Goal: Book appointment/travel/reservation

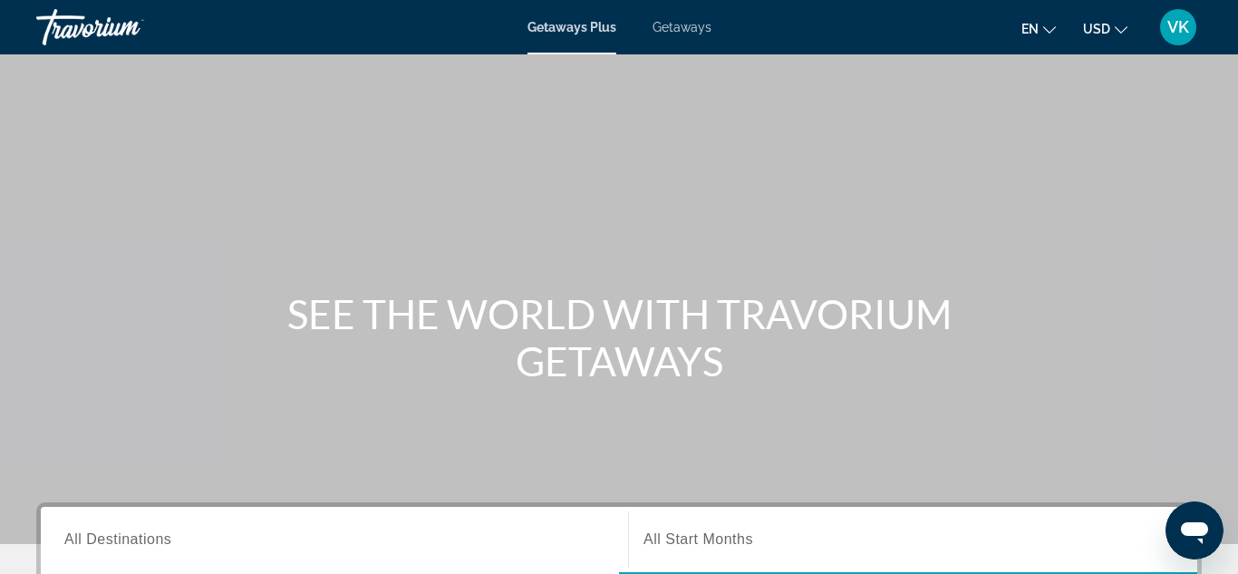
click at [681, 31] on span "Getaways" at bounding box center [682, 27] width 59 height 15
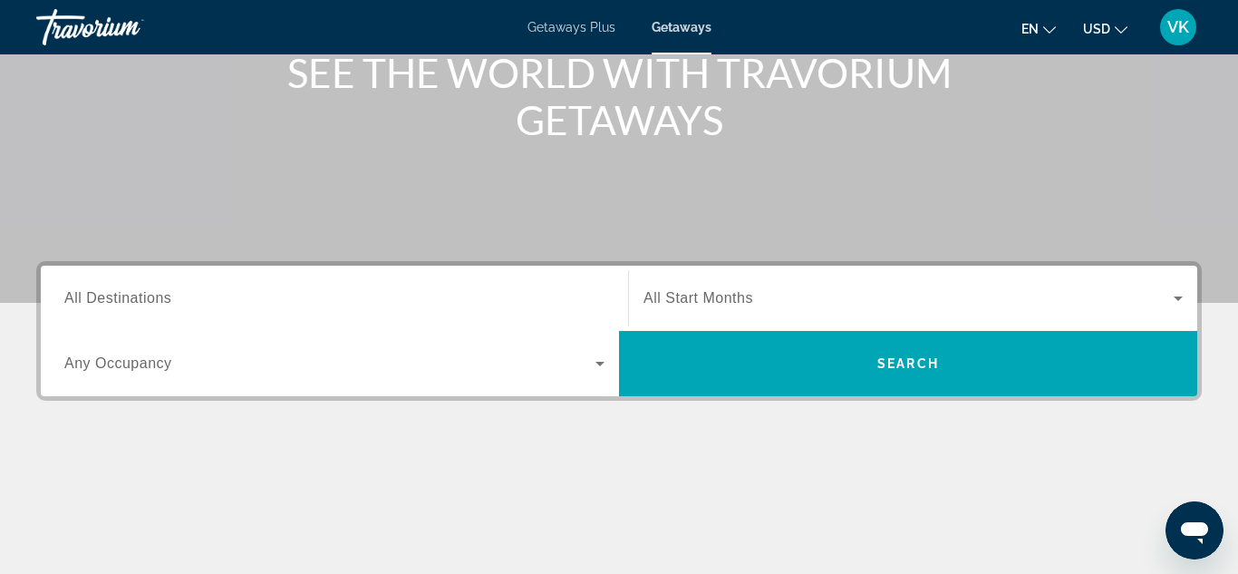
scroll to position [251, 0]
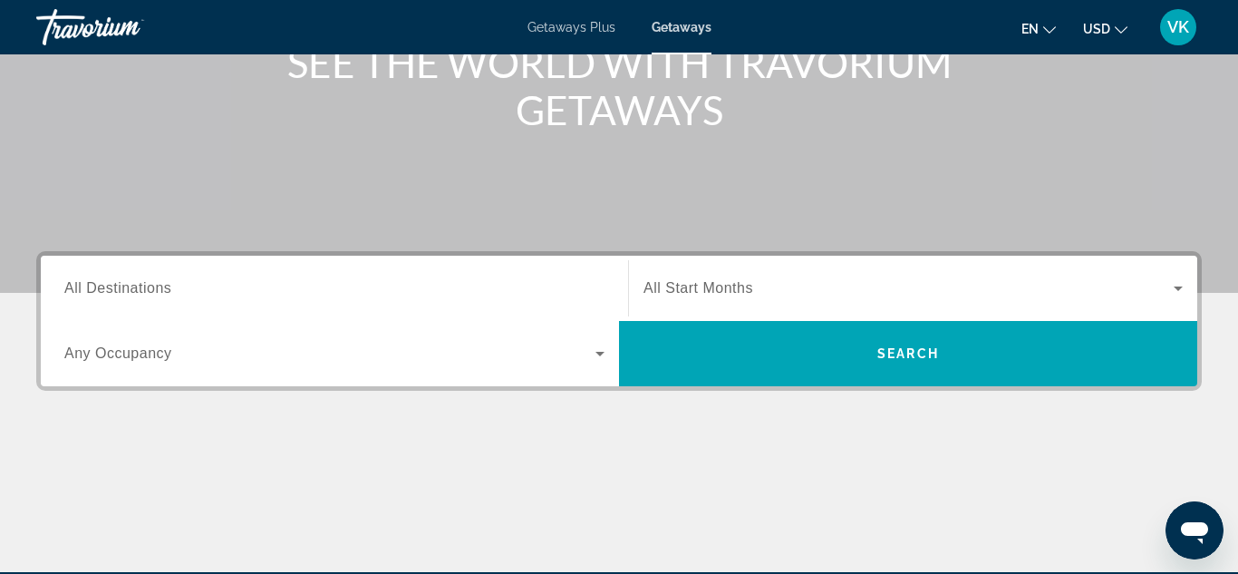
click at [247, 286] on input "Destination All Destinations" at bounding box center [334, 289] width 540 height 22
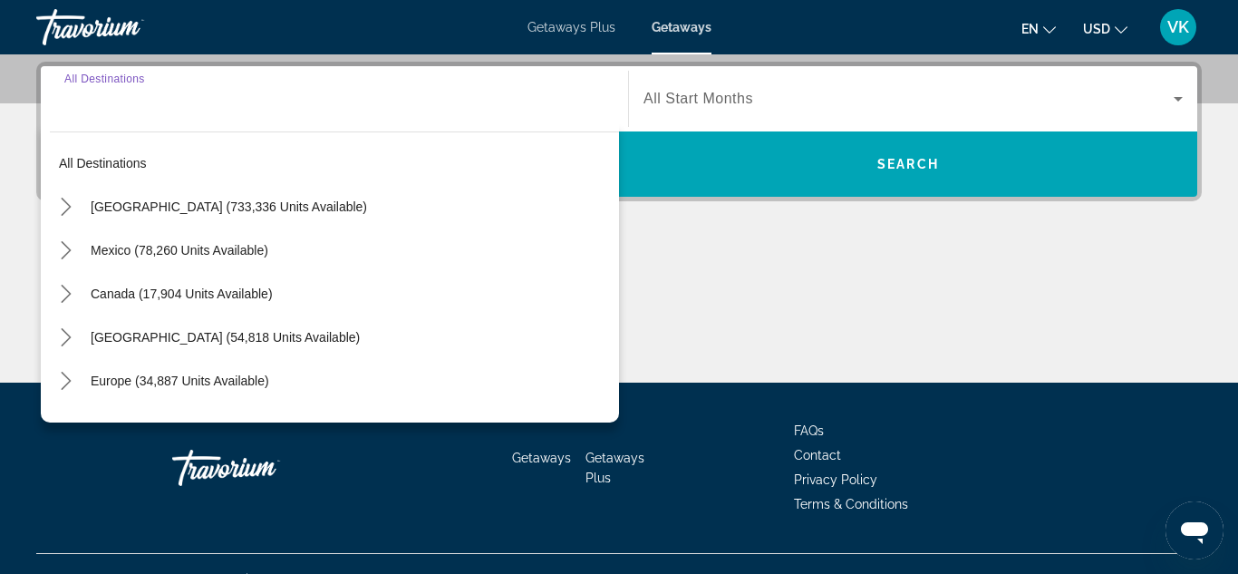
scroll to position [443, 0]
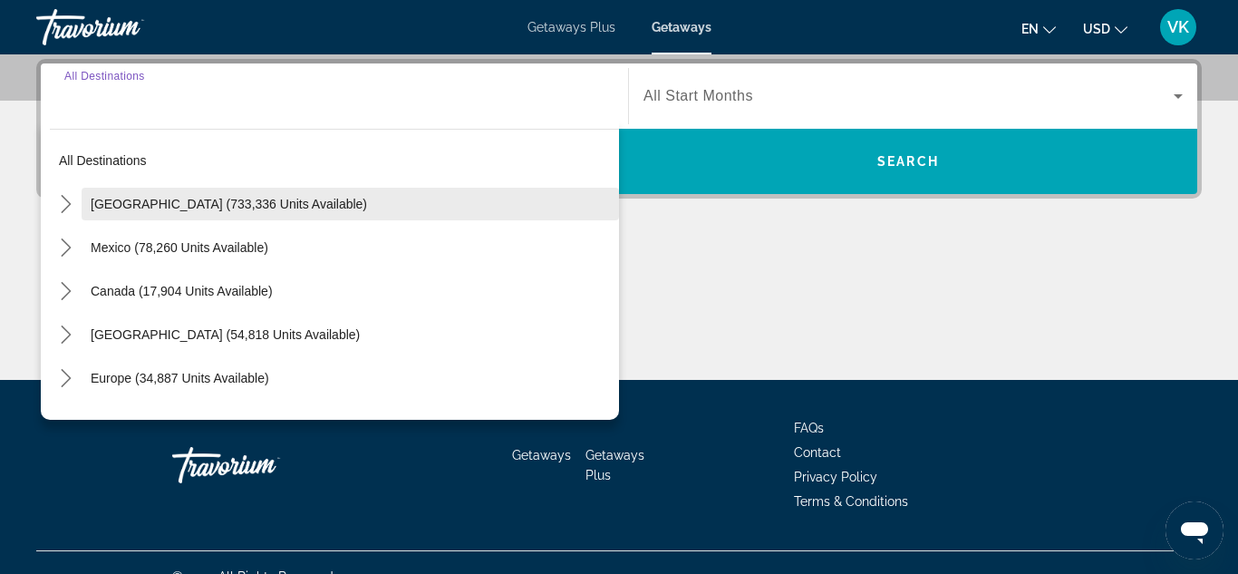
click at [241, 205] on span "United States (733,336 units available)" at bounding box center [229, 204] width 276 height 15
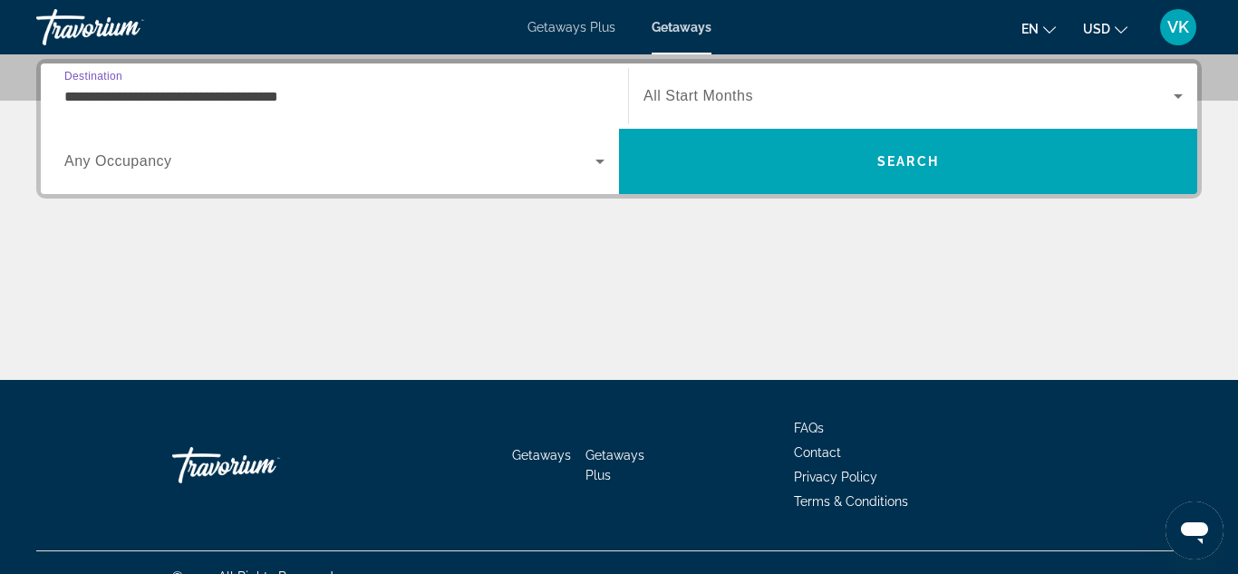
click at [108, 86] on input "**********" at bounding box center [334, 97] width 540 height 22
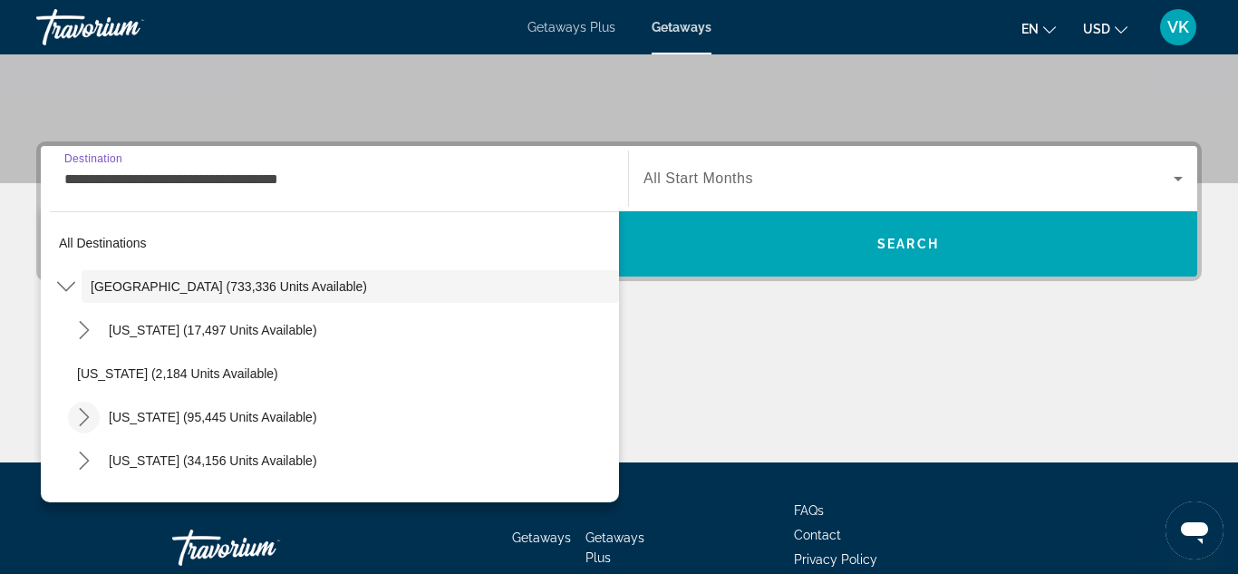
click at [87, 410] on icon "Toggle California (95,445 units available) submenu" at bounding box center [84, 417] width 18 height 18
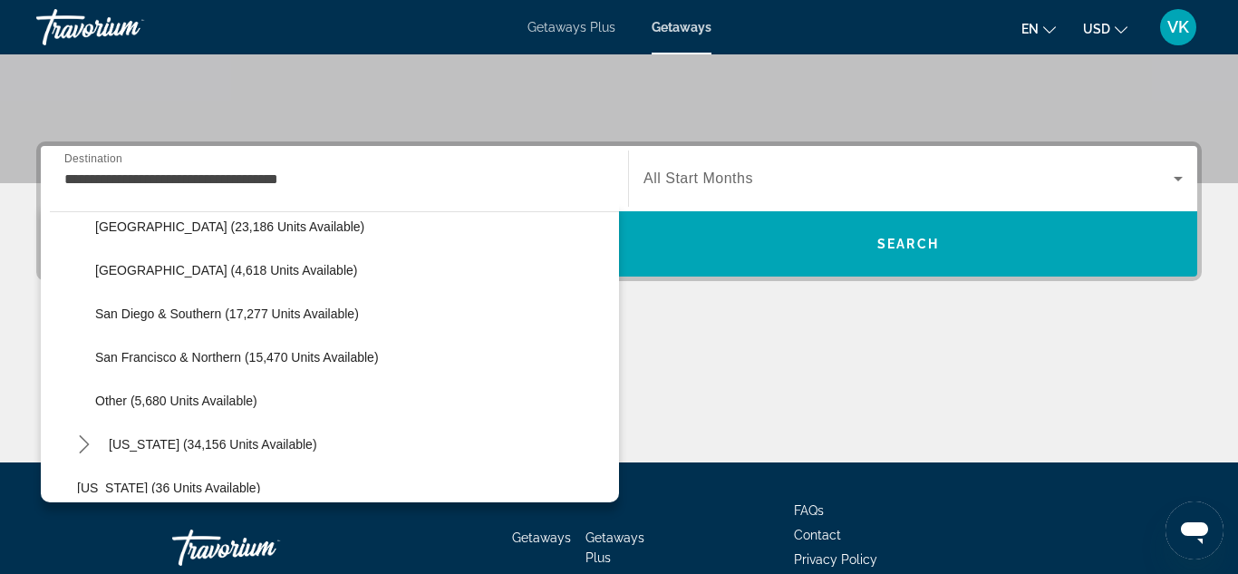
scroll to position [279, 0]
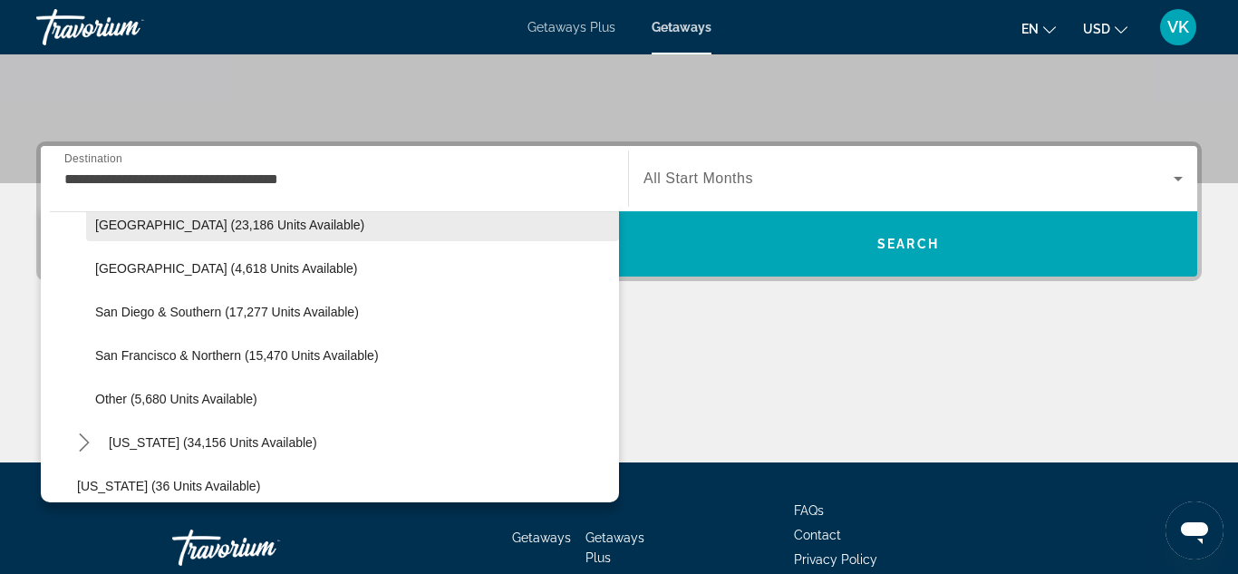
click at [169, 228] on span "Lake Tahoe (23,186 units available)" at bounding box center [229, 225] width 269 height 15
type input "**********"
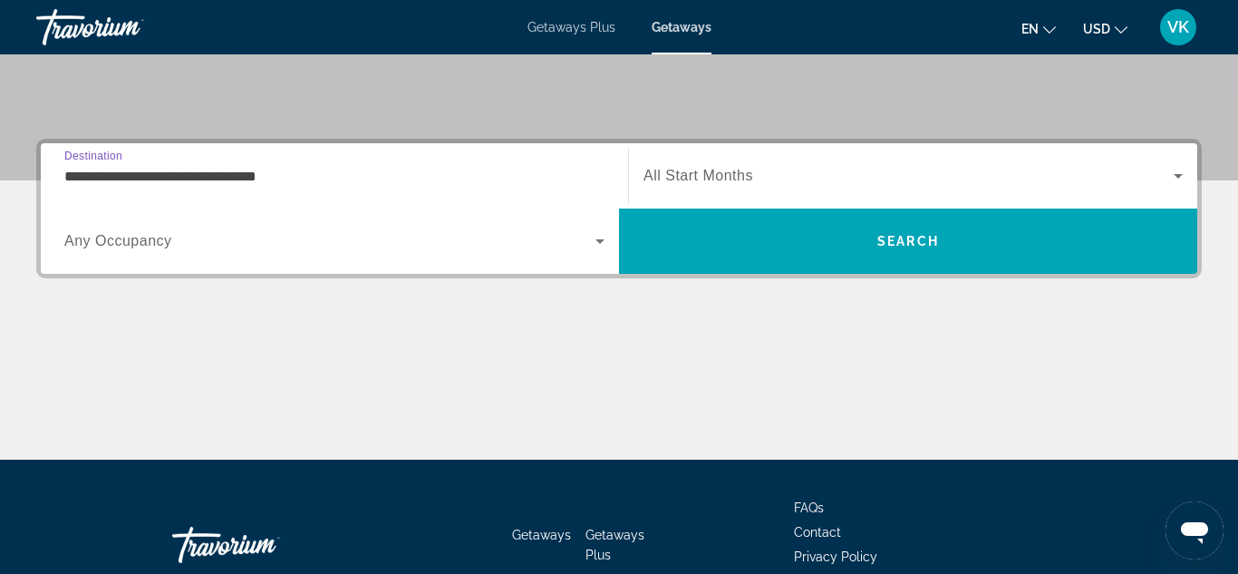
scroll to position [443, 0]
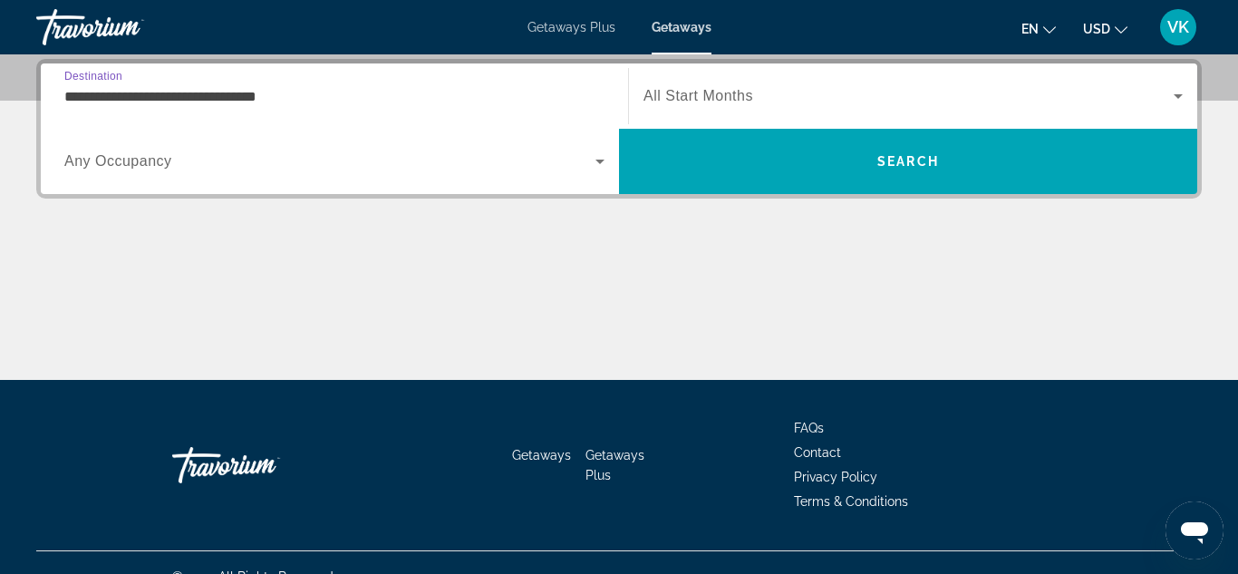
click at [372, 171] on span "Search widget" at bounding box center [329, 161] width 531 height 22
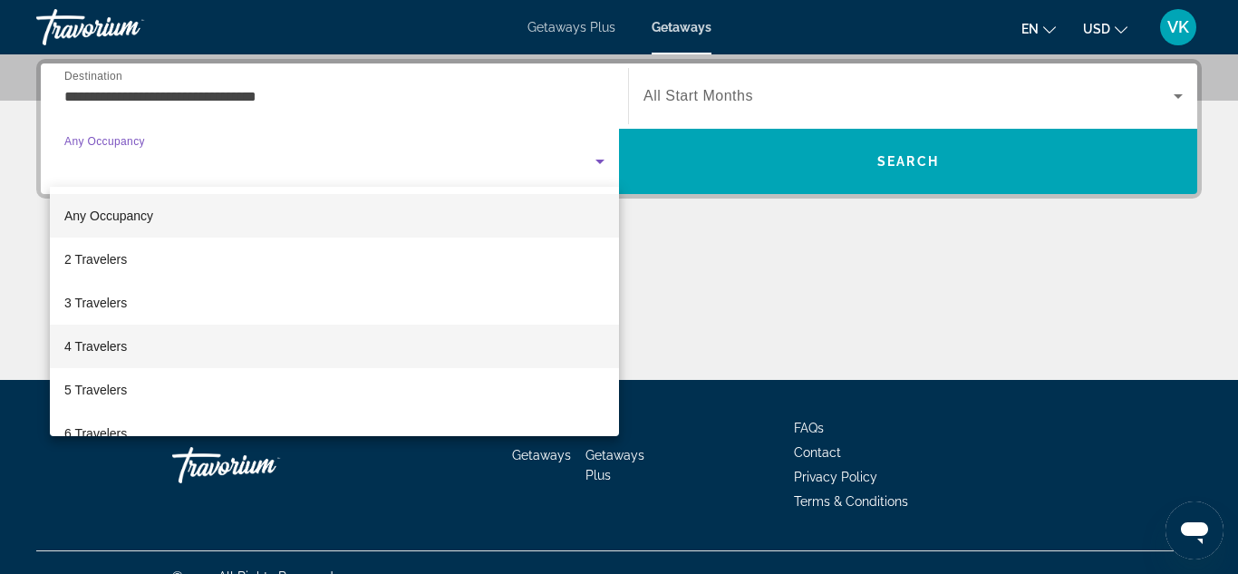
click at [119, 352] on span "4 Travelers" at bounding box center [95, 346] width 63 height 22
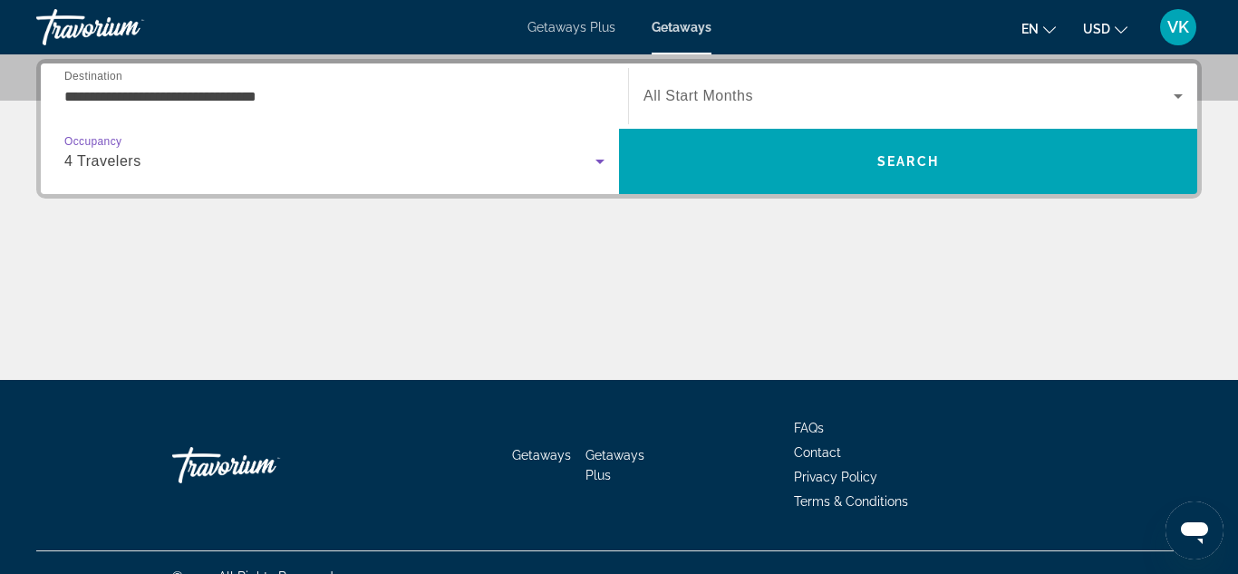
click at [731, 92] on span "All Start Months" at bounding box center [699, 95] width 110 height 15
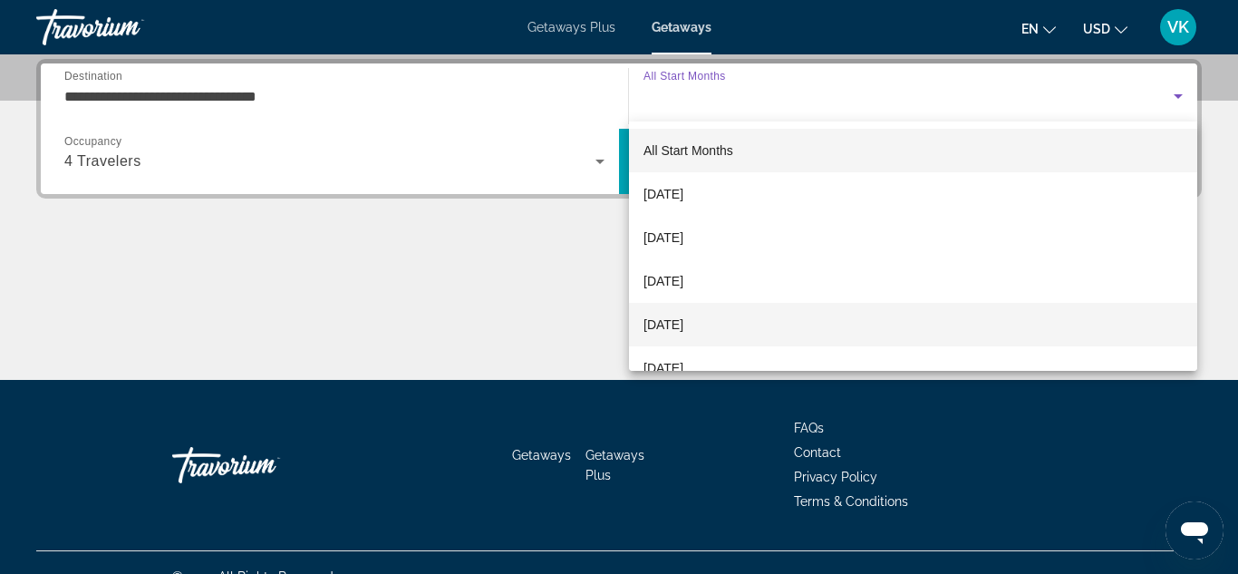
click at [683, 329] on span "January 2026" at bounding box center [664, 325] width 40 height 22
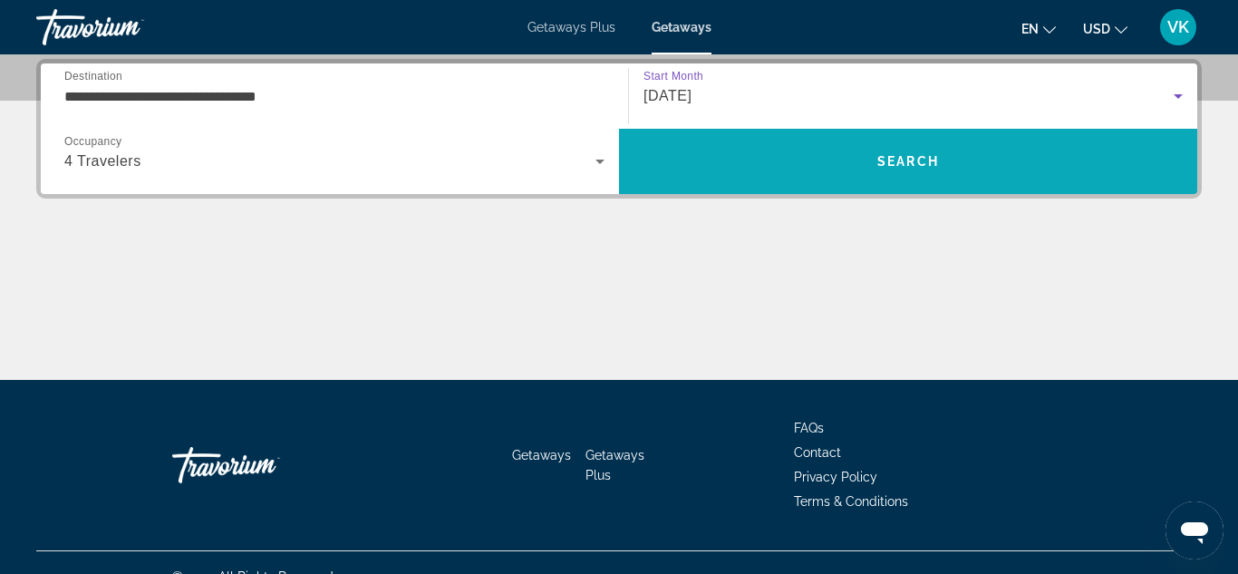
click at [898, 157] on span "Search" at bounding box center [908, 161] width 62 height 15
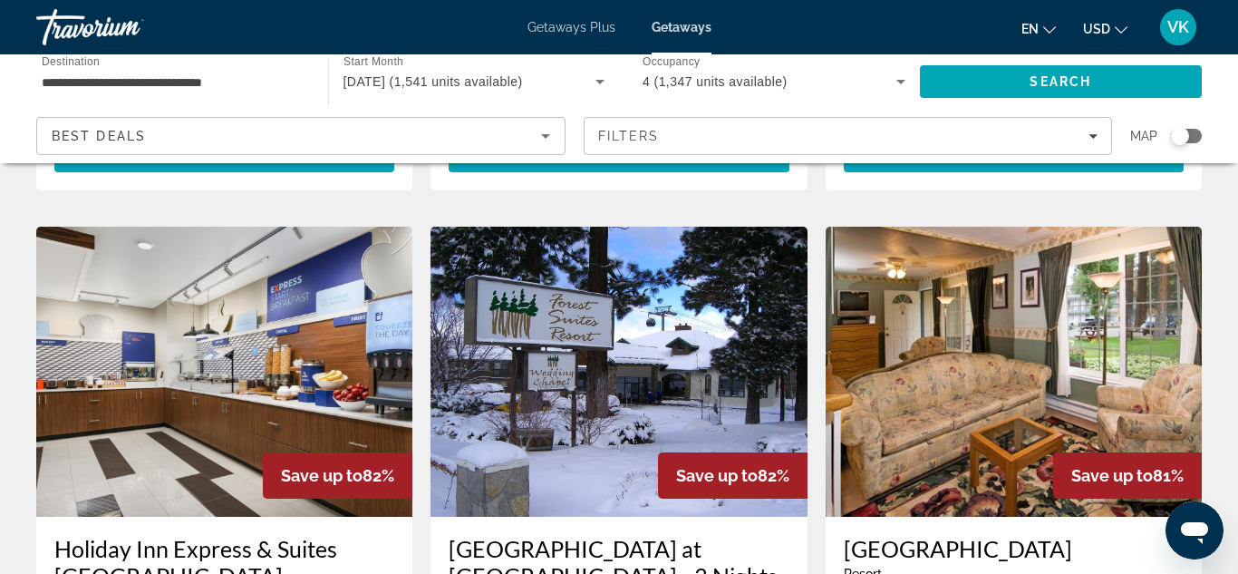
scroll to position [1426, 0]
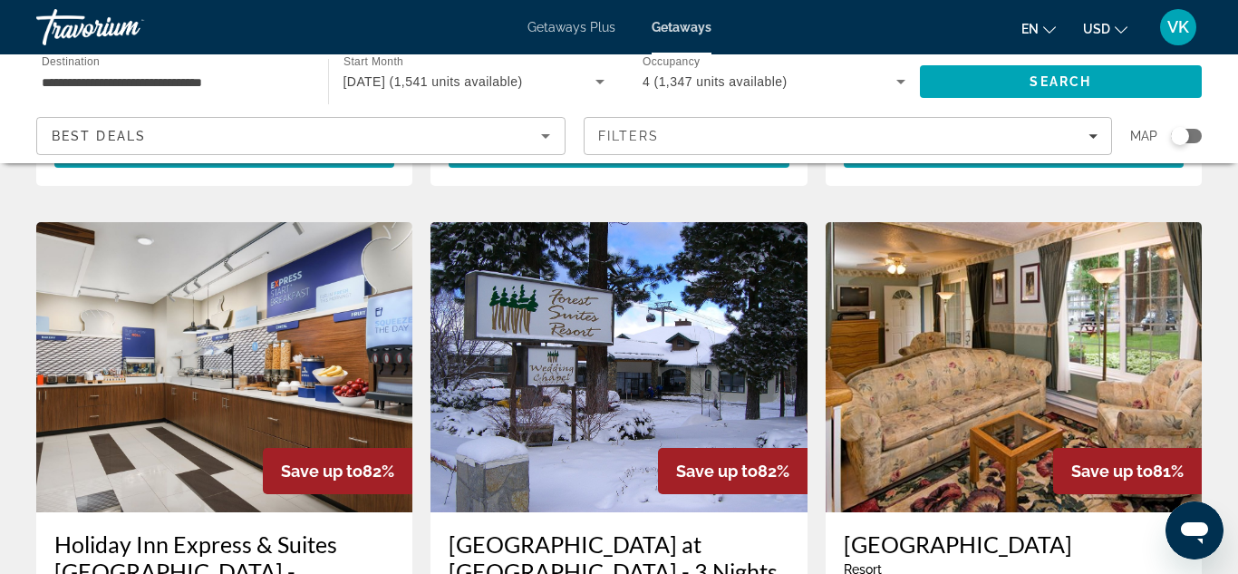
click at [607, 266] on img "Main content" at bounding box center [619, 367] width 376 height 290
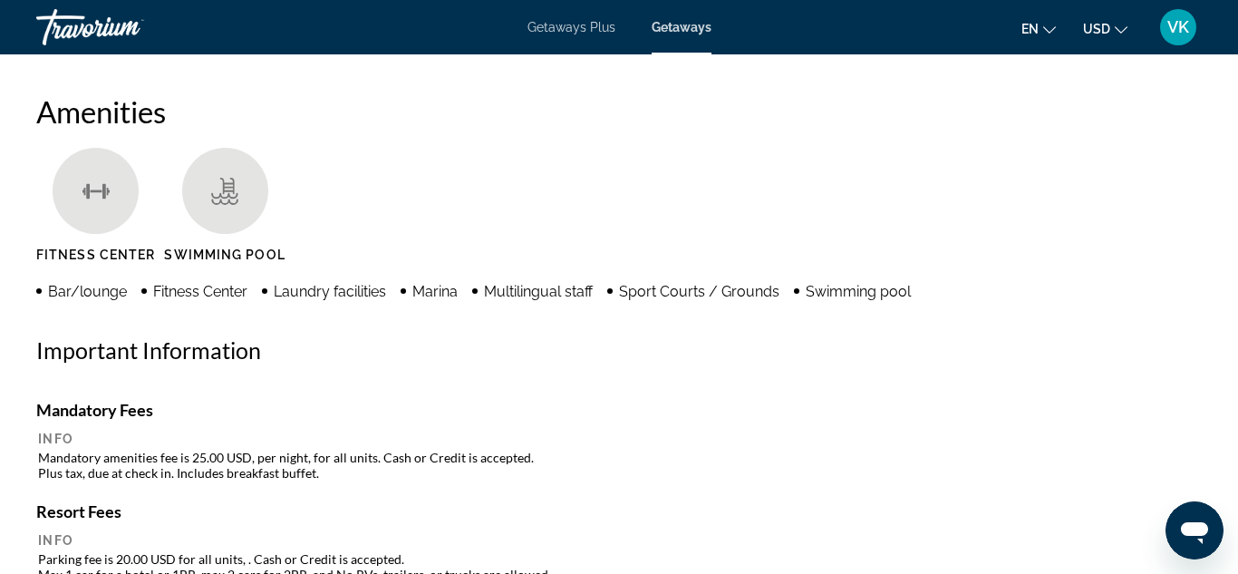
scroll to position [1491, 0]
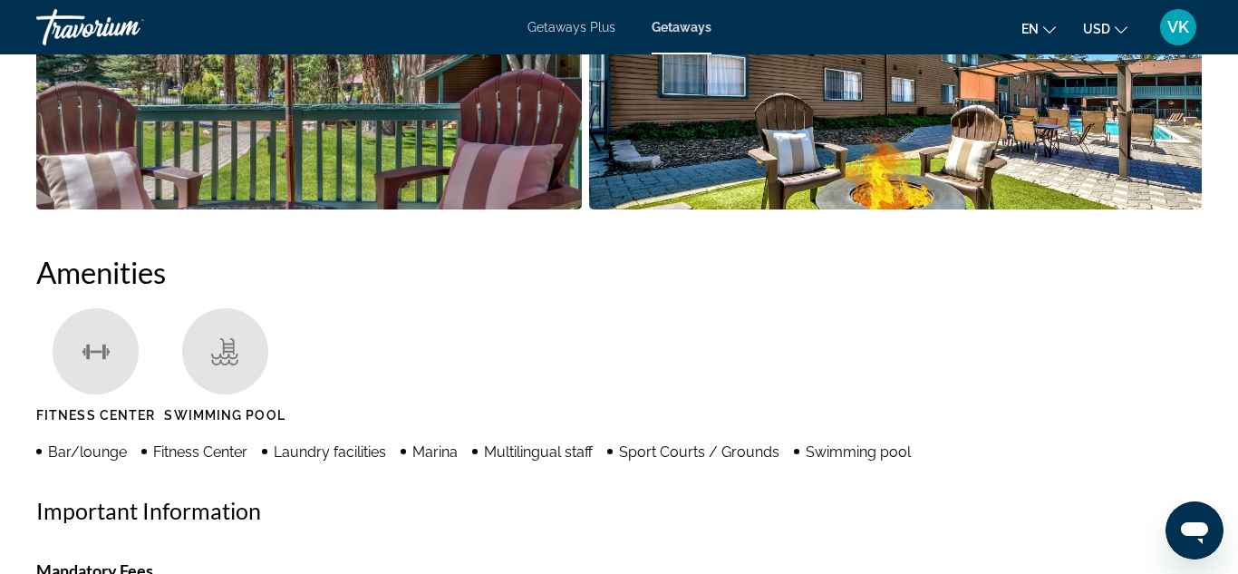
click at [325, 142] on img "Open full-screen image slider" at bounding box center [309, 97] width 546 height 225
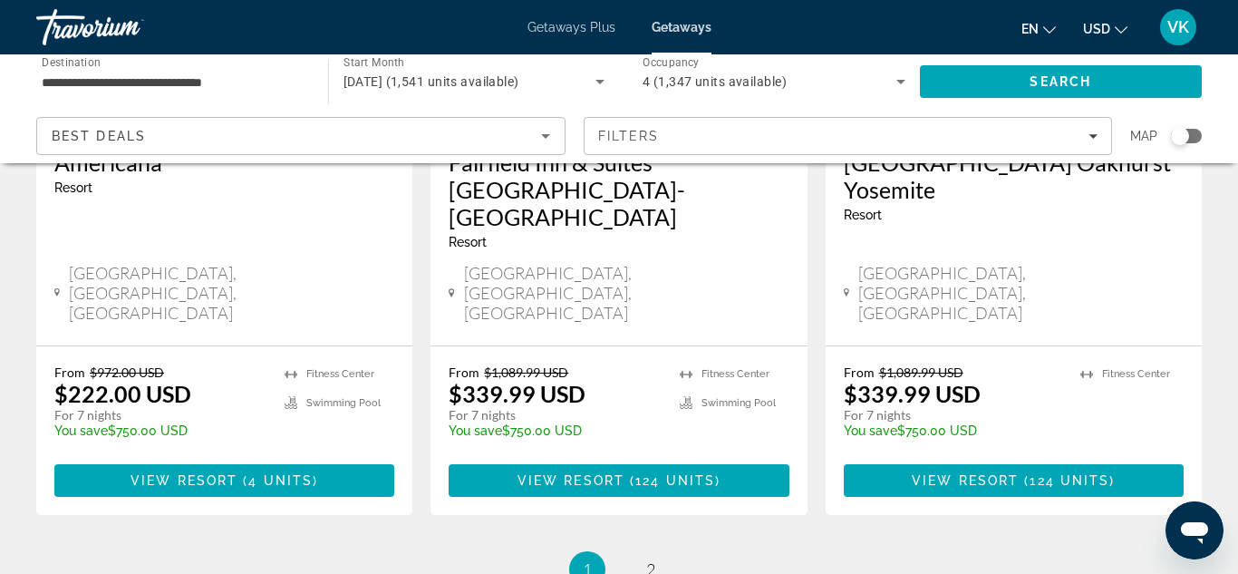
scroll to position [2522, 0]
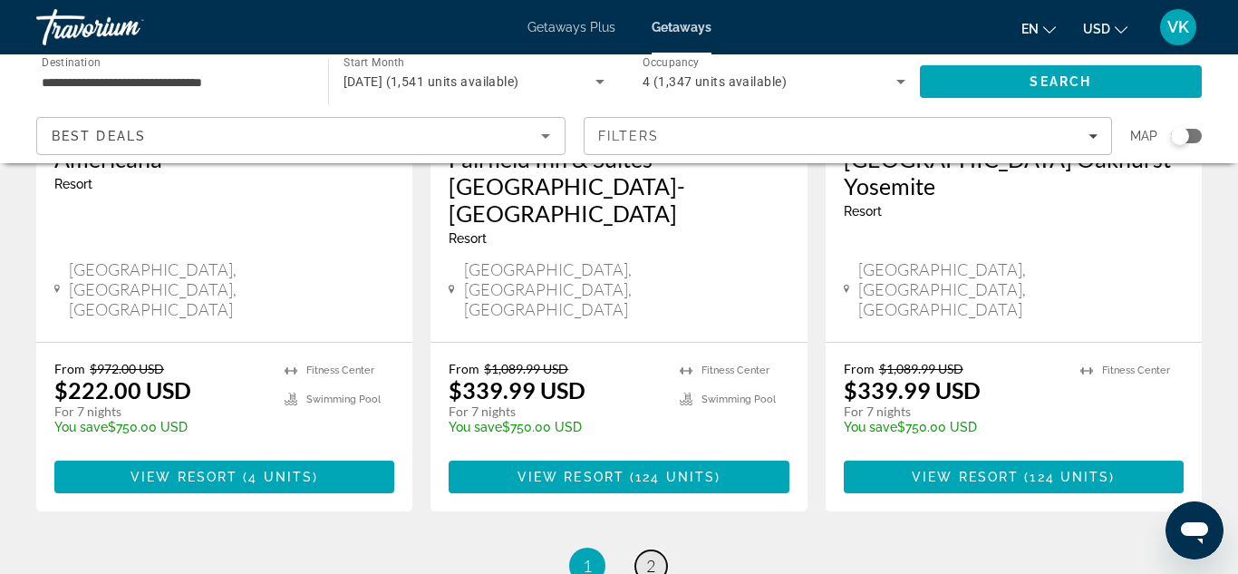
click at [655, 556] on span "2" at bounding box center [650, 566] width 9 height 20
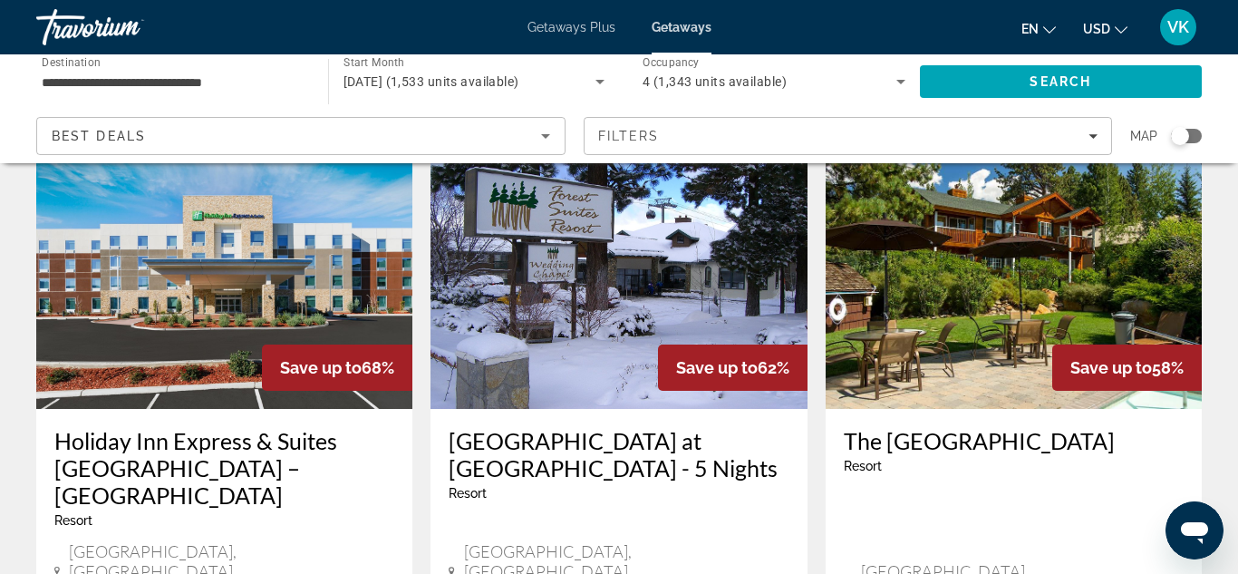
scroll to position [102, 0]
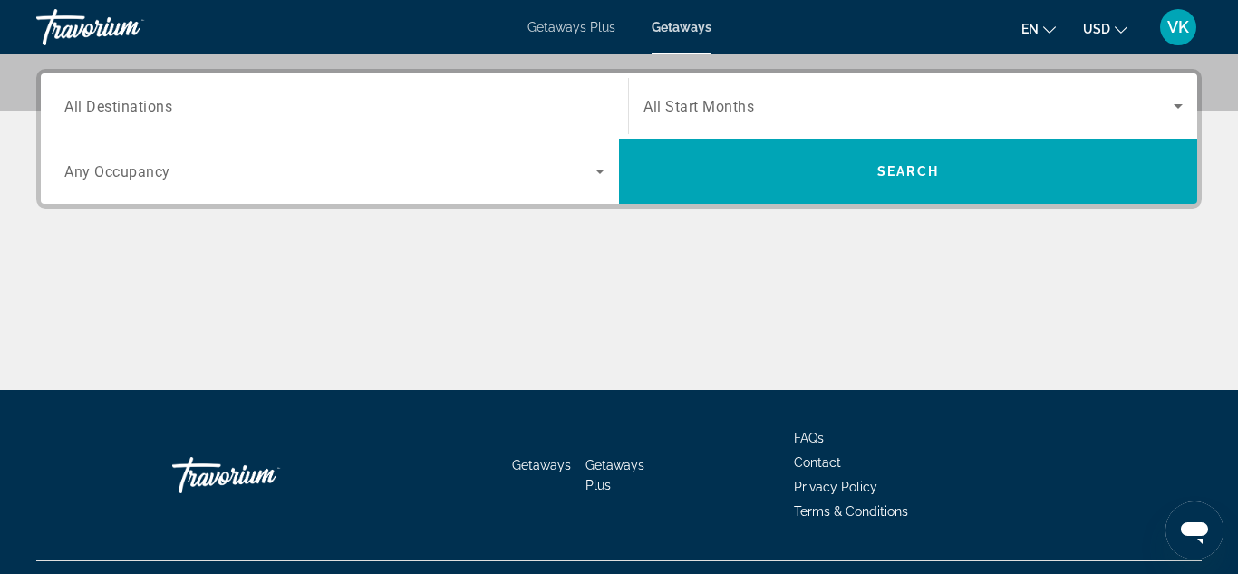
scroll to position [441, 0]
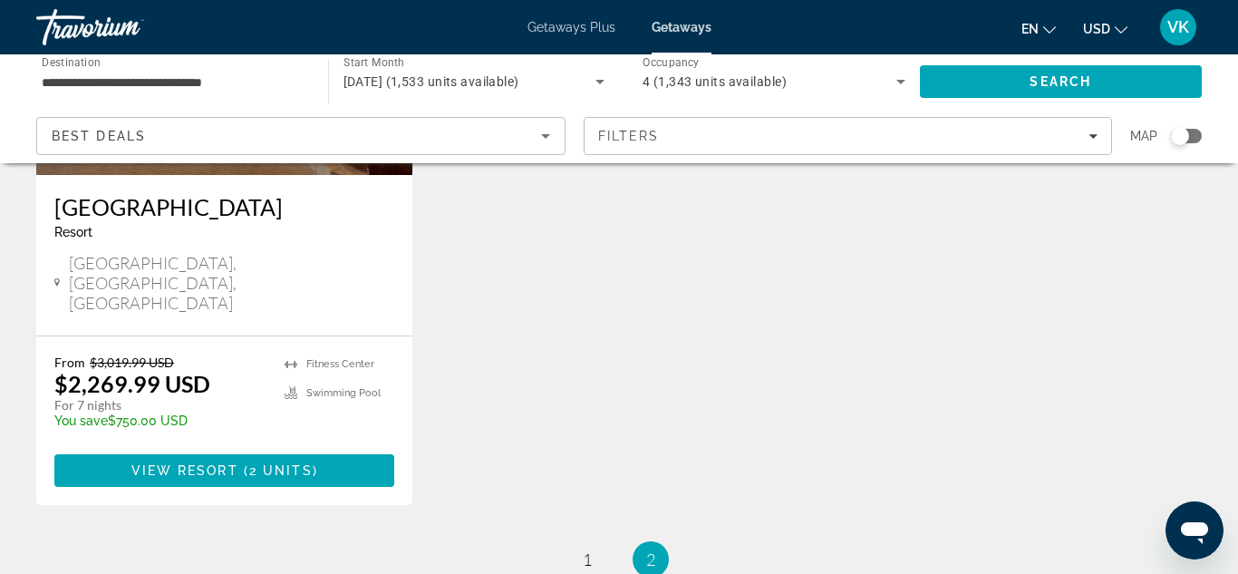
scroll to position [1735, 0]
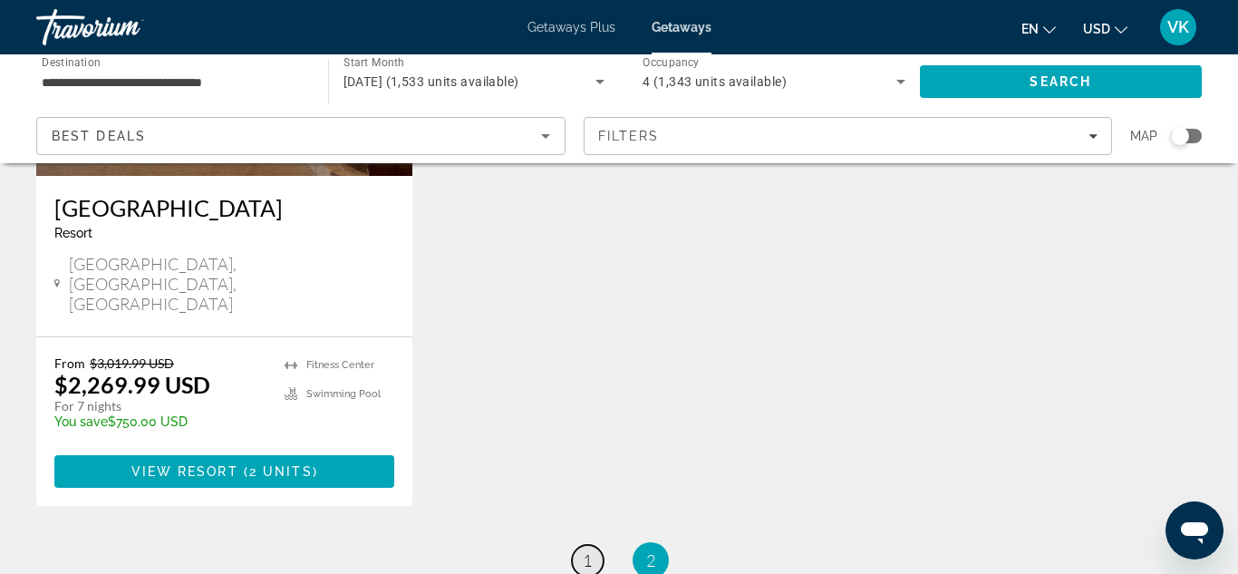
click at [586, 550] on span "1" at bounding box center [587, 560] width 9 height 20
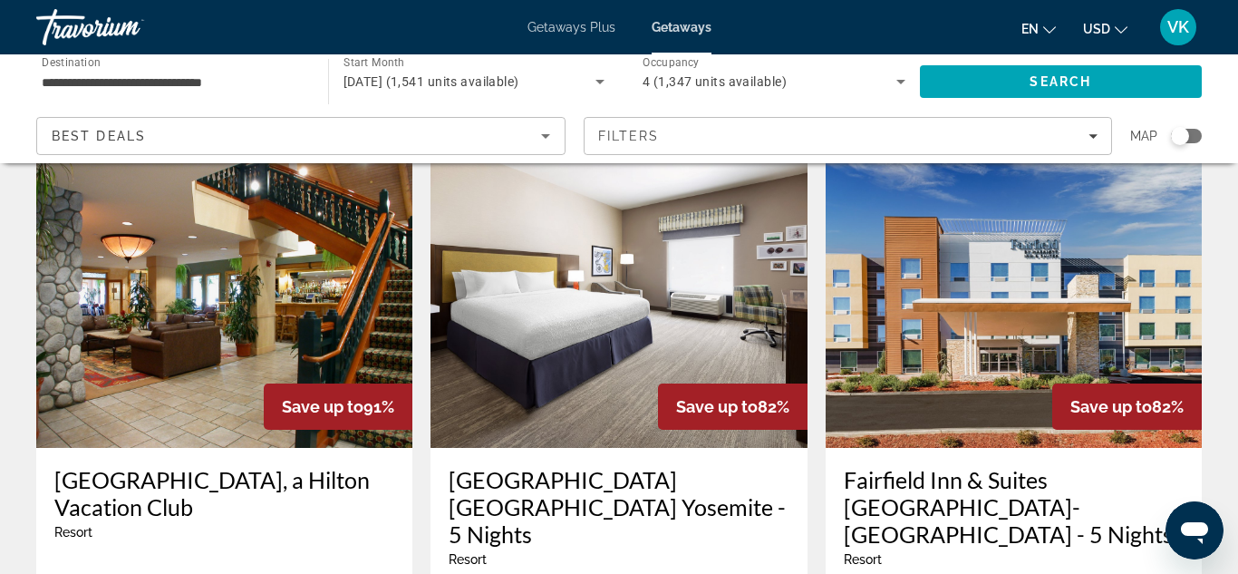
scroll to position [781, 0]
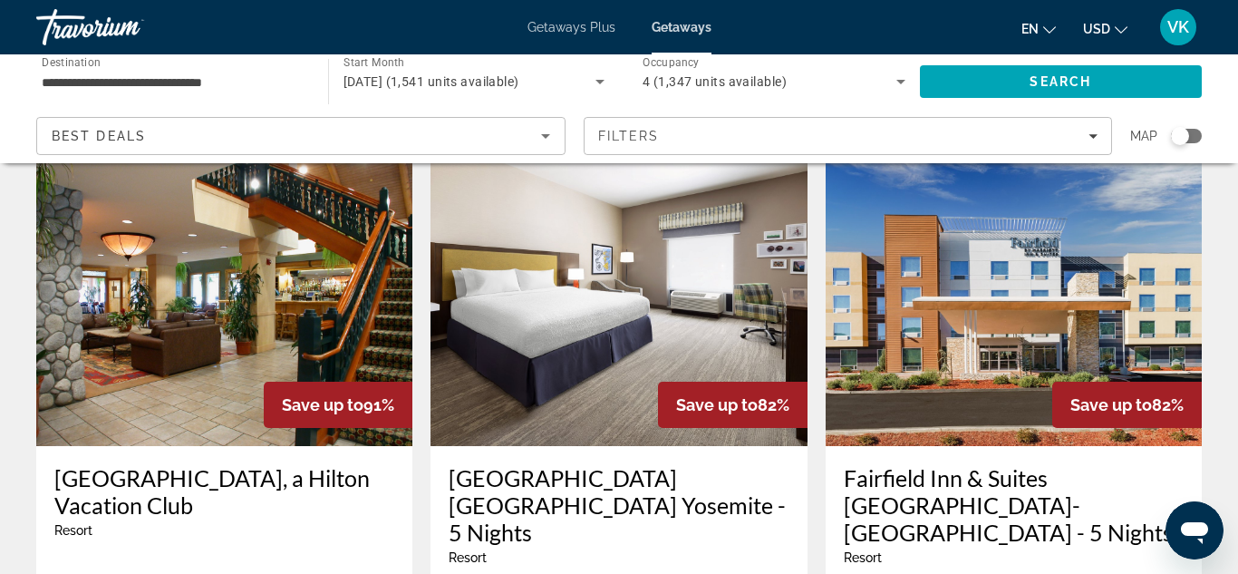
click at [152, 254] on img "Main content" at bounding box center [224, 301] width 376 height 290
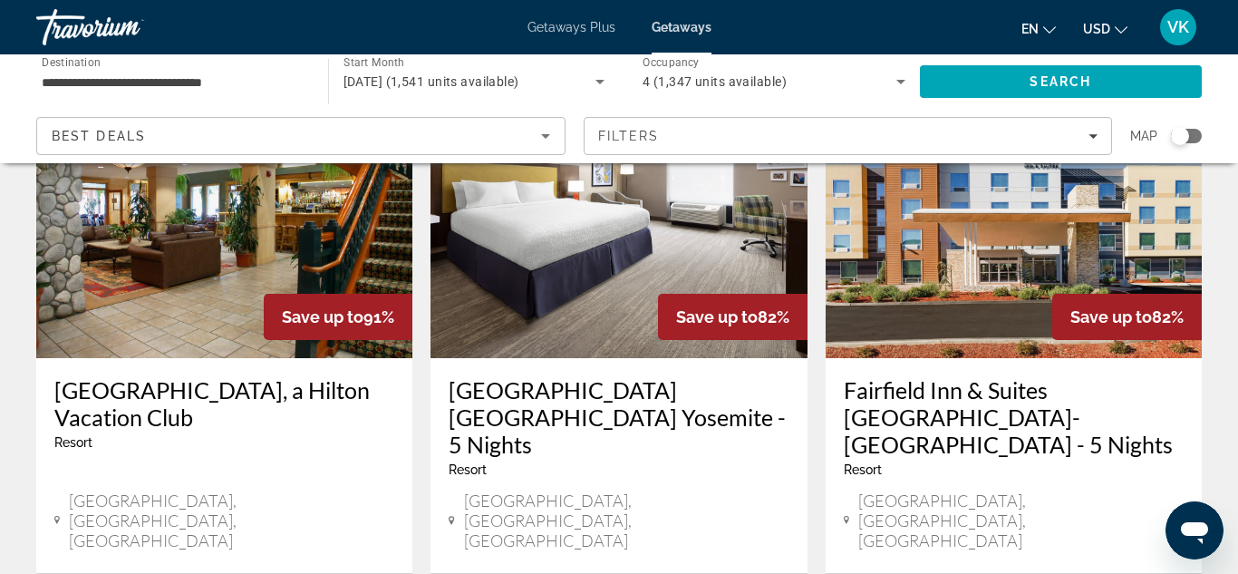
scroll to position [886, 0]
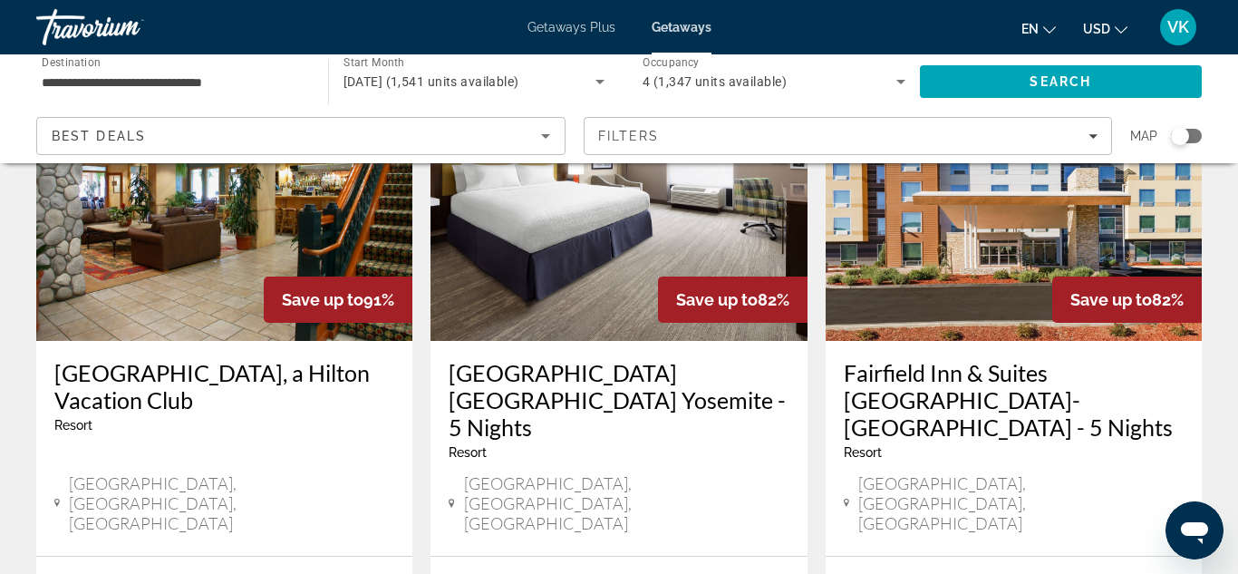
click at [142, 359] on h3 "Lake Tahoe Resort, a Hilton Vacation Club" at bounding box center [224, 386] width 340 height 54
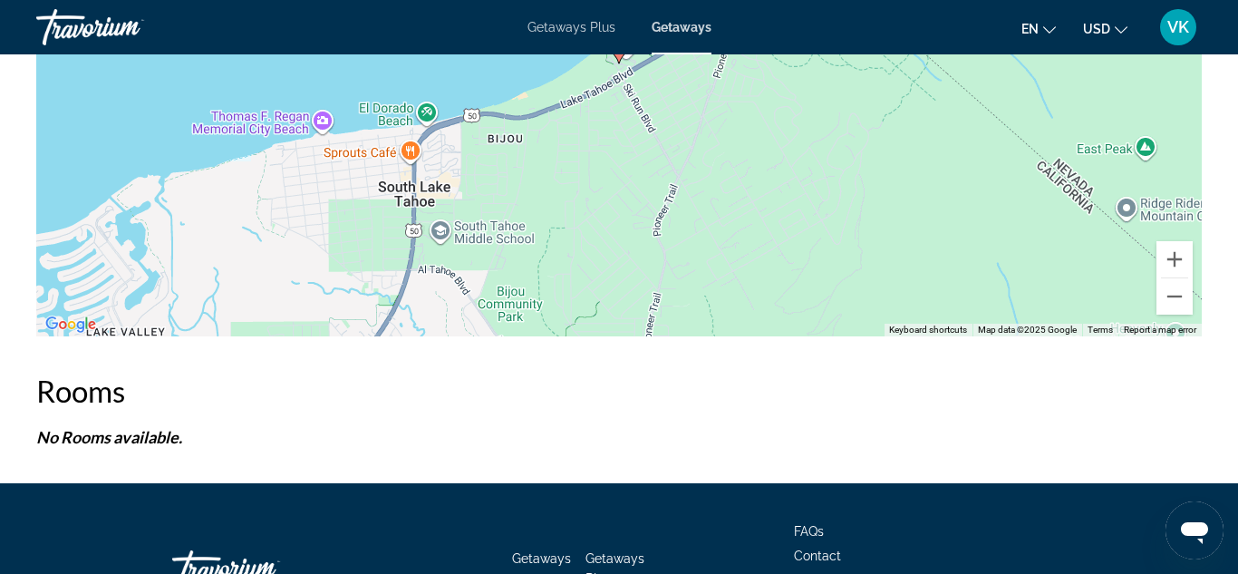
scroll to position [3180, 0]
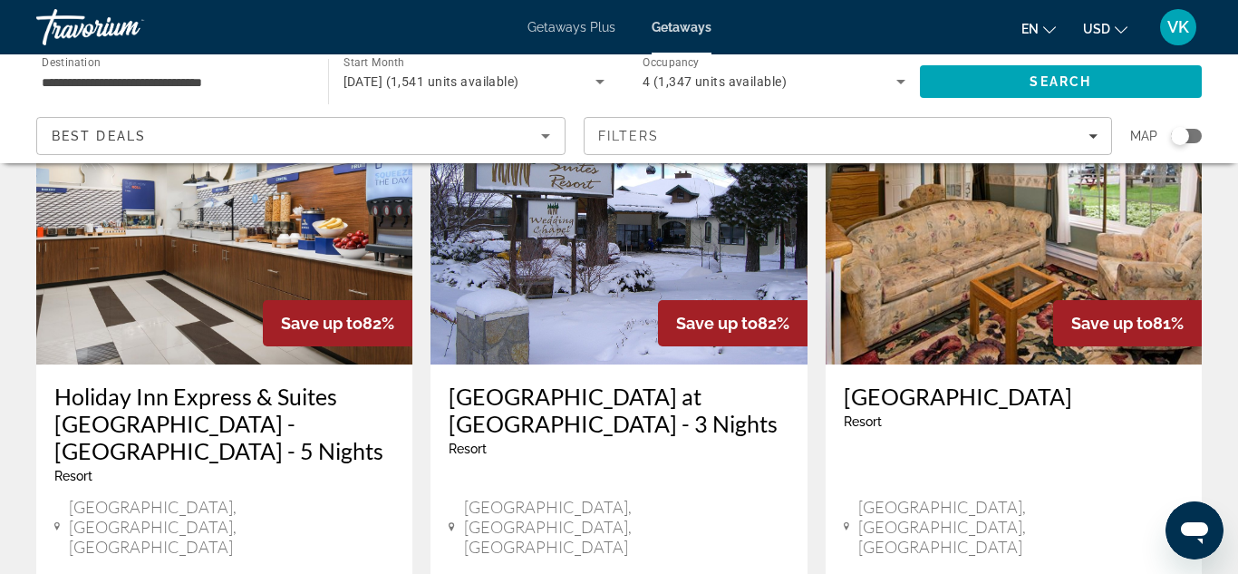
scroll to position [1578, 0]
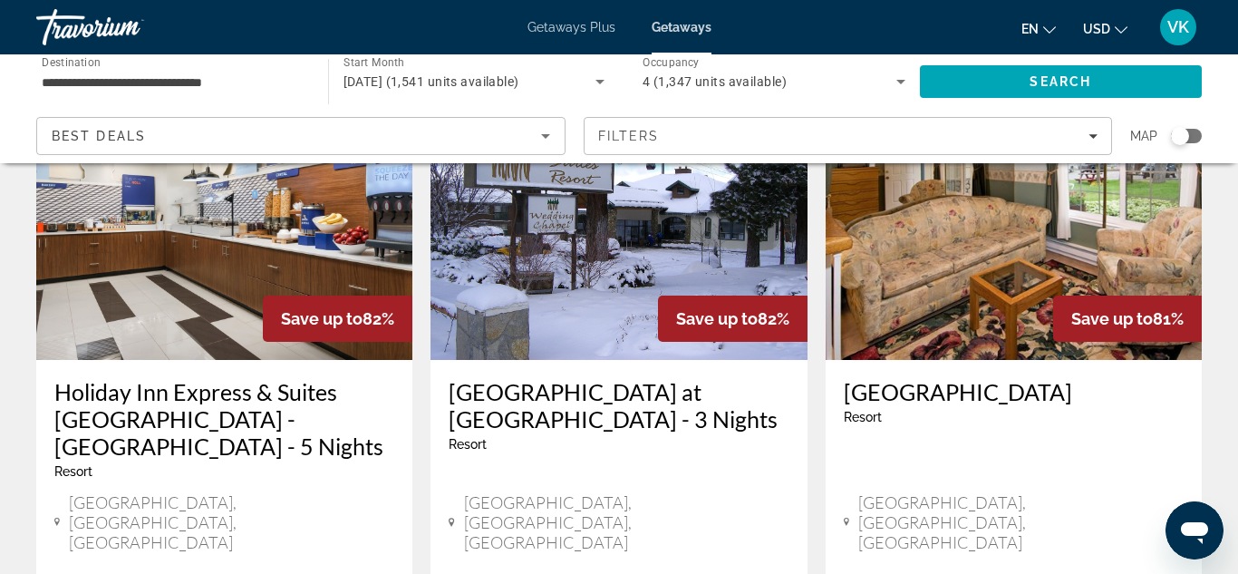
click at [1035, 198] on img "Main content" at bounding box center [1014, 215] width 376 height 290
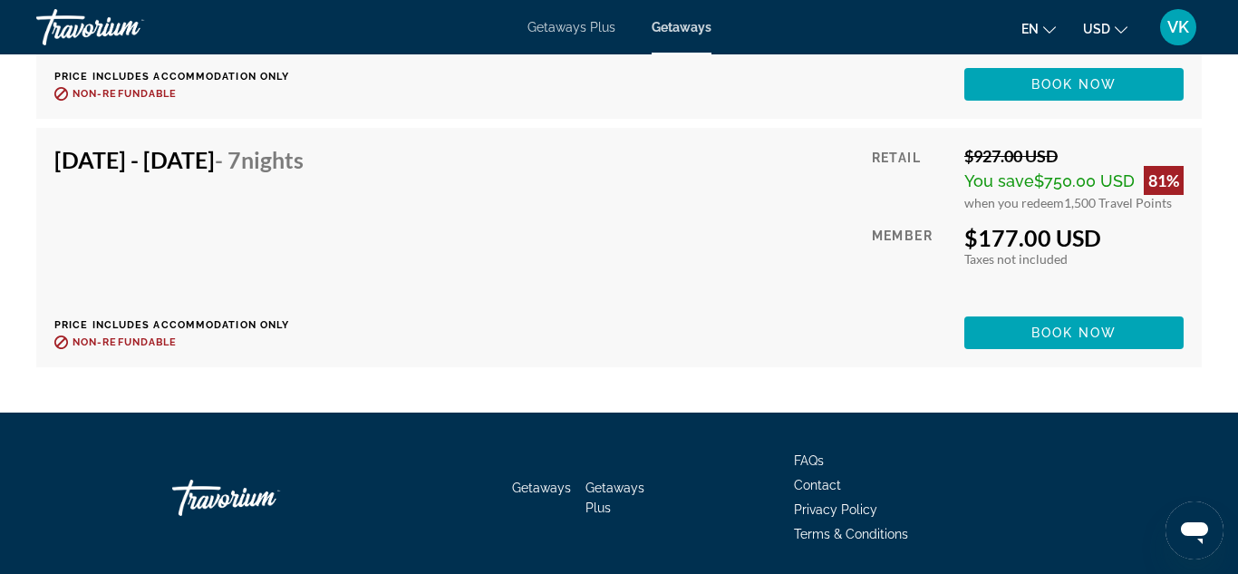
scroll to position [4365, 0]
